Goal: Find contact information: Find contact information

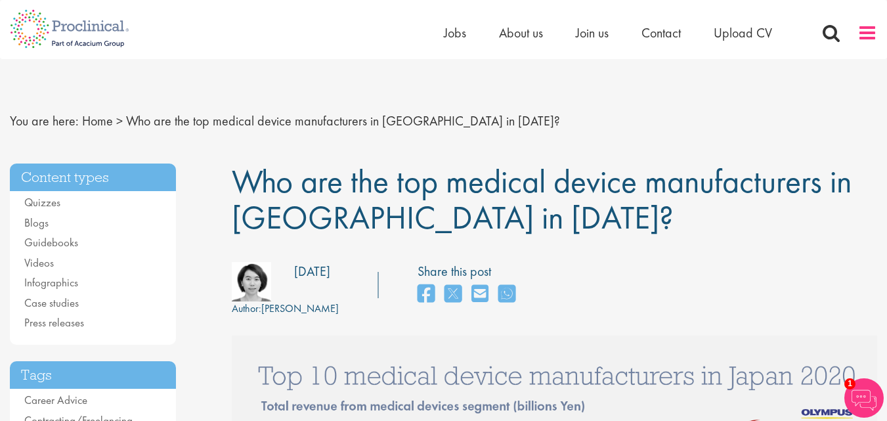
click at [865, 37] on span at bounding box center [868, 33] width 20 height 20
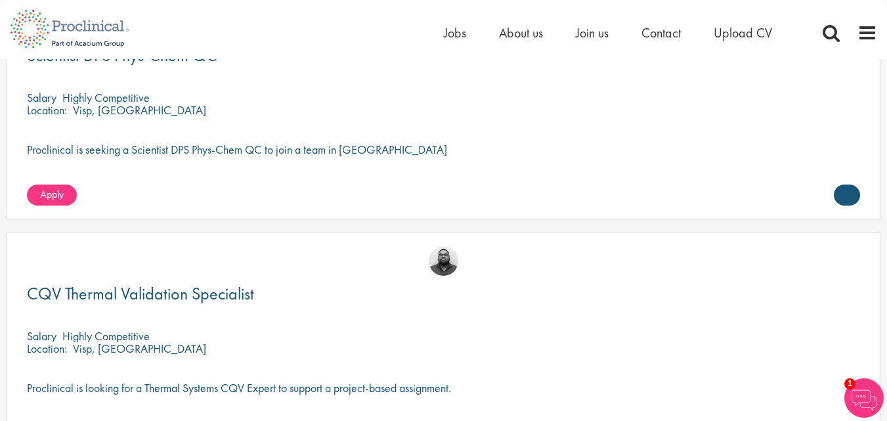
scroll to position [4368, 0]
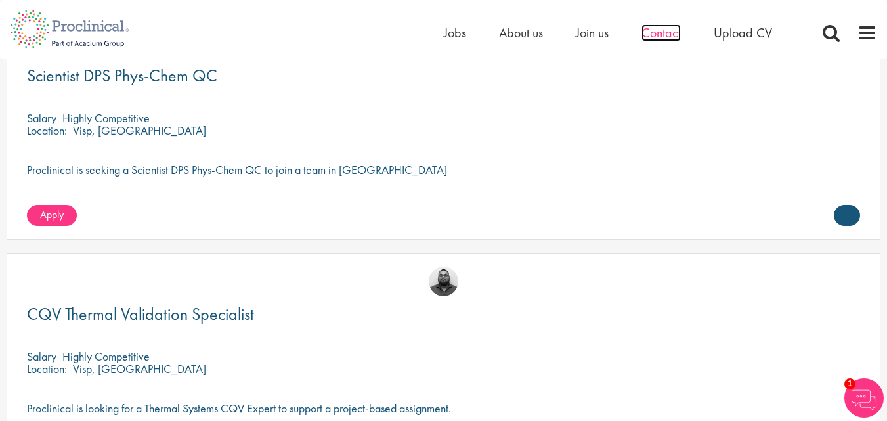
click at [657, 37] on span "Contact" at bounding box center [661, 32] width 39 height 17
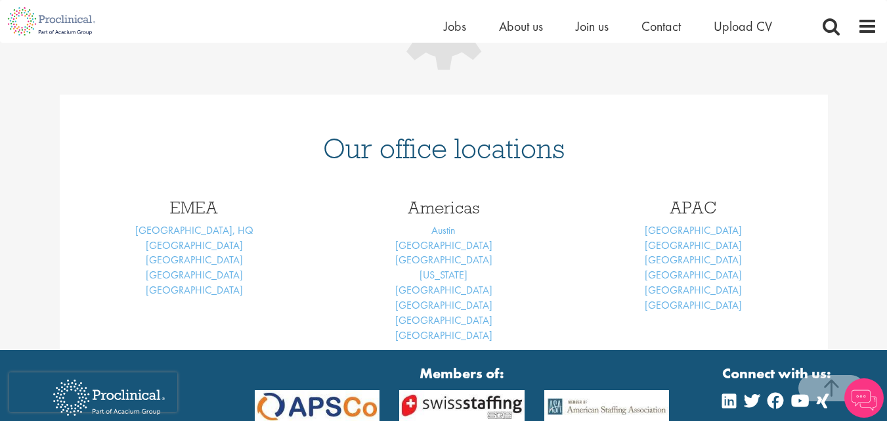
scroll to position [256, 0]
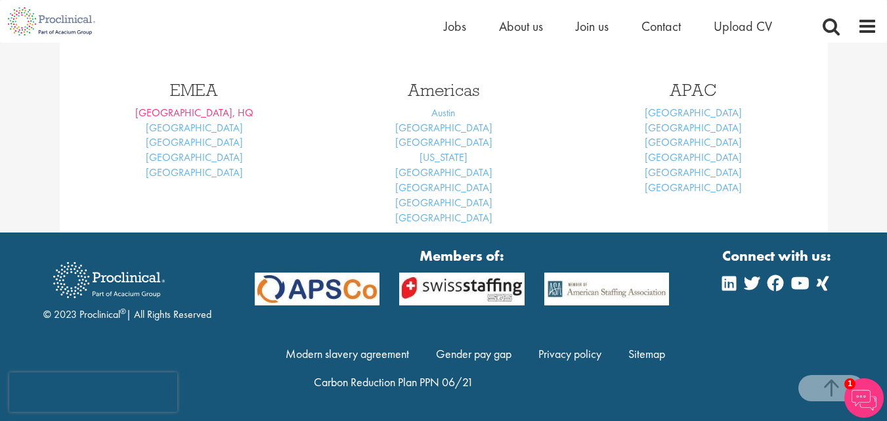
click at [188, 228] on div "Our office locations EMEA London, HQ Basel Brussels Frankfurt Cardiff Americas …" at bounding box center [444, 104] width 768 height 255
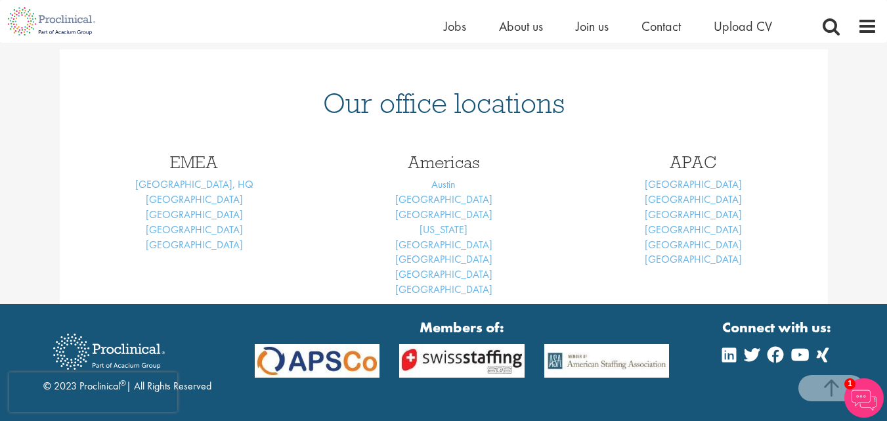
scroll to position [540, 0]
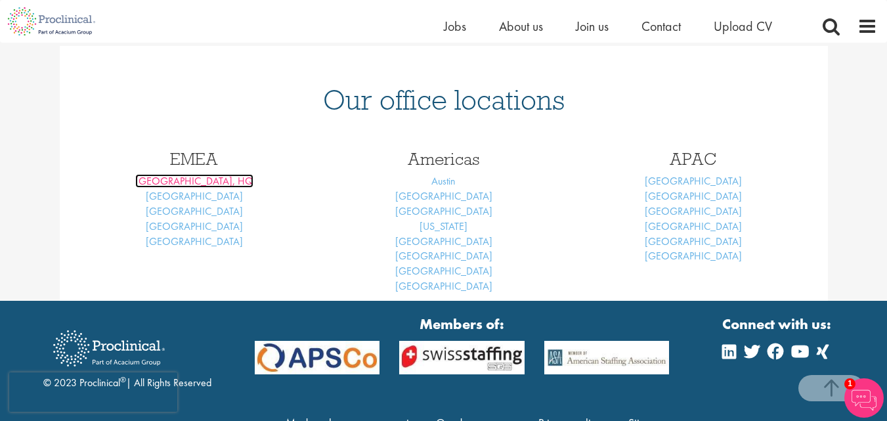
click at [182, 183] on link "[GEOGRAPHIC_DATA], HQ" at bounding box center [194, 181] width 118 height 14
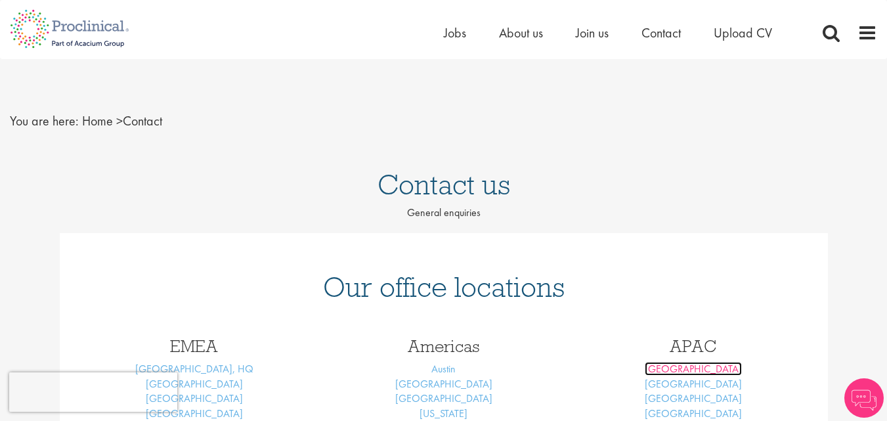
click at [694, 370] on link "[GEOGRAPHIC_DATA]" at bounding box center [693, 369] width 97 height 14
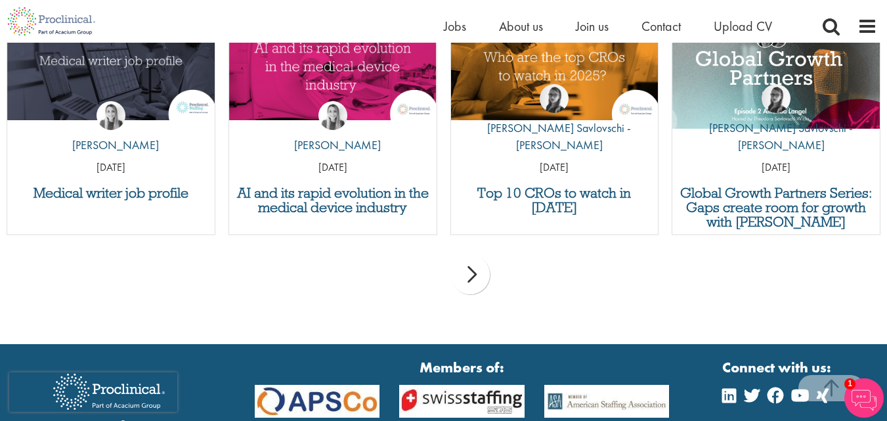
scroll to position [889, 0]
